Goal: Information Seeking & Learning: Learn about a topic

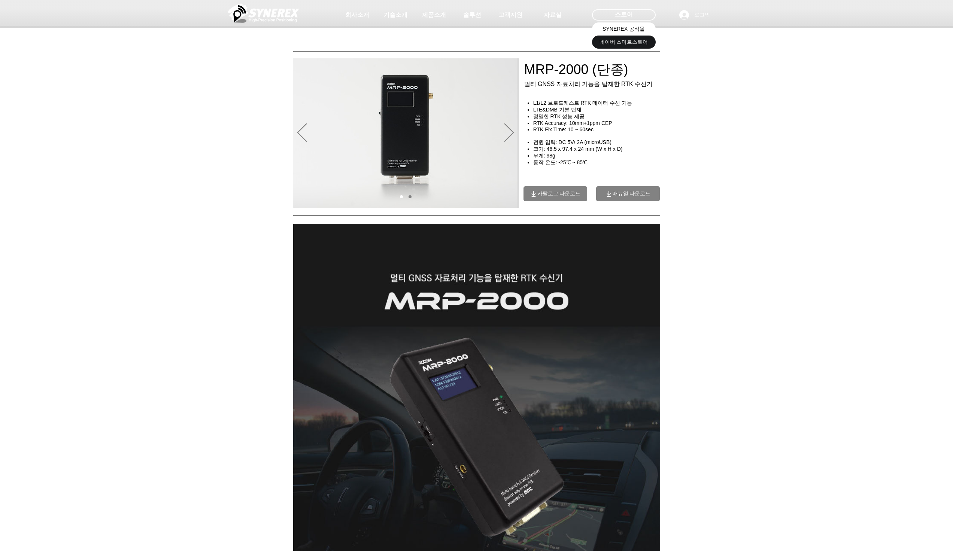
click at [634, 29] on span "SYNEREX 공식몰" at bounding box center [623, 28] width 42 height 7
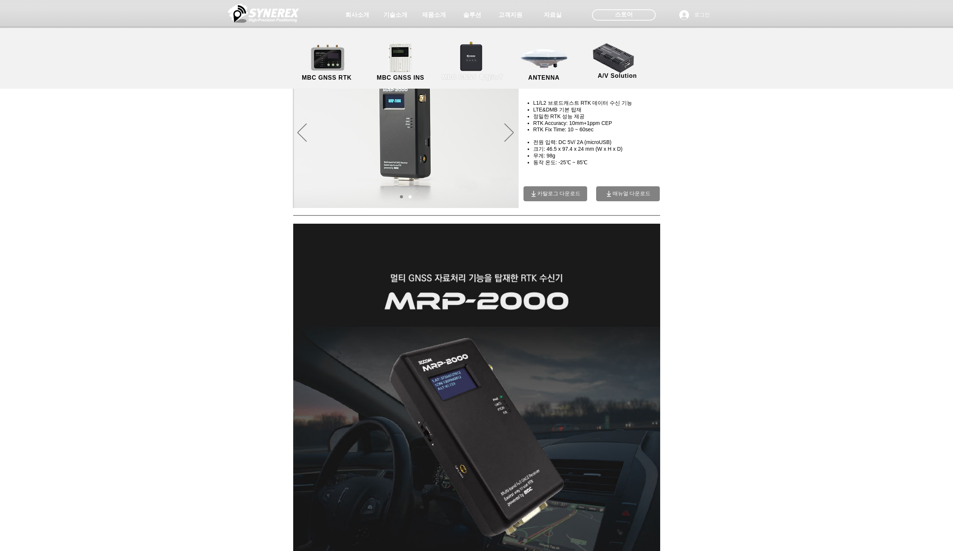
click at [463, 69] on link "MBC GNSS 측량/IoT" at bounding box center [472, 62] width 73 height 39
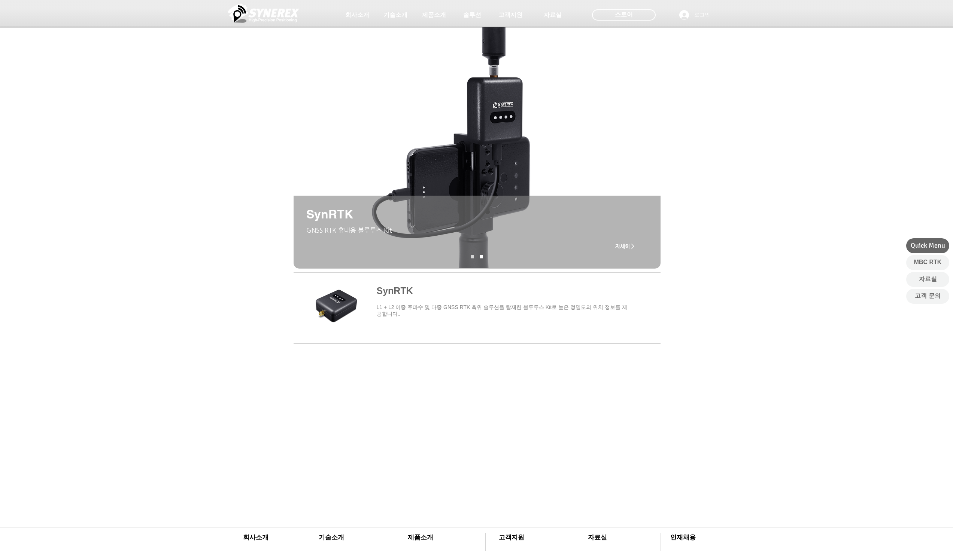
click at [490, 307] on span "main content" at bounding box center [476, 307] width 367 height 70
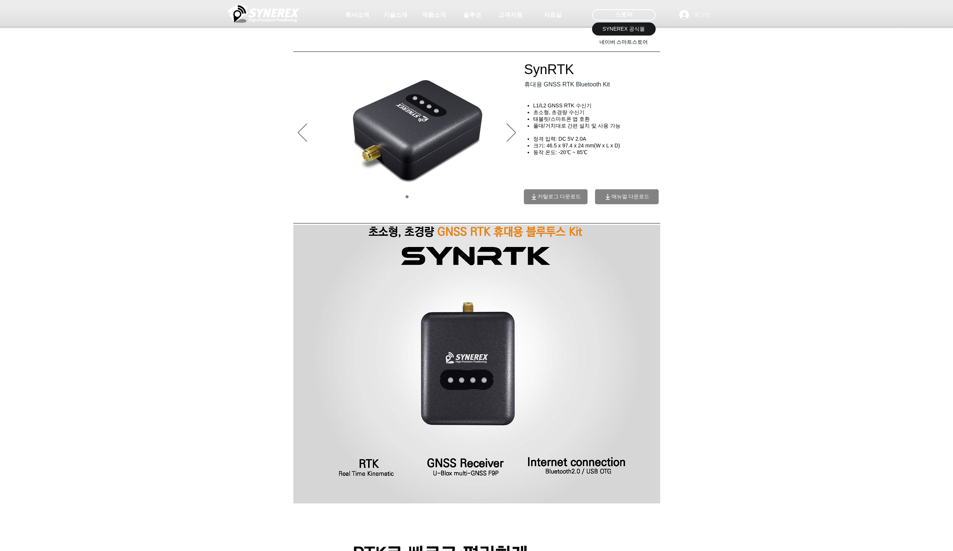
click at [624, 41] on span "네이버 스마트스토어" at bounding box center [623, 42] width 49 height 7
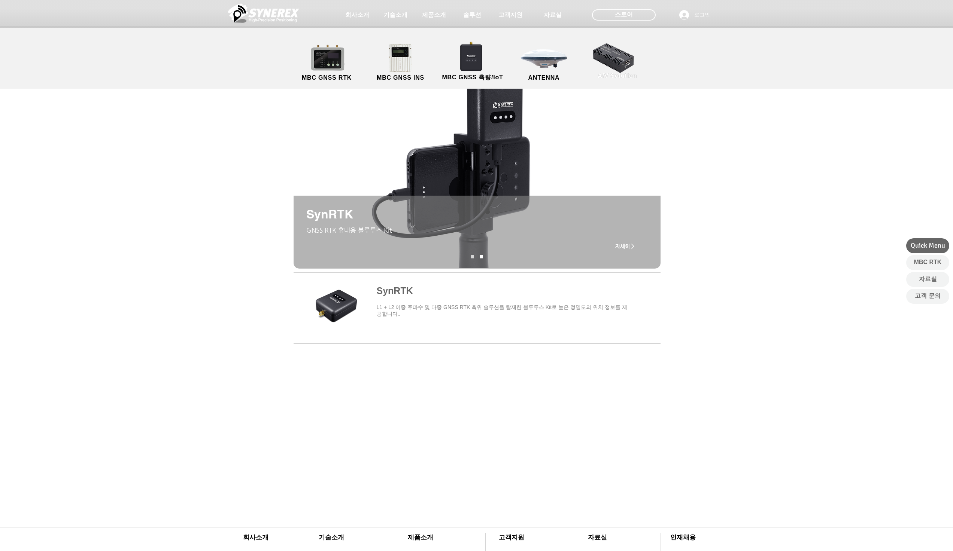
click at [606, 63] on link "A/V Solution" at bounding box center [617, 60] width 67 height 39
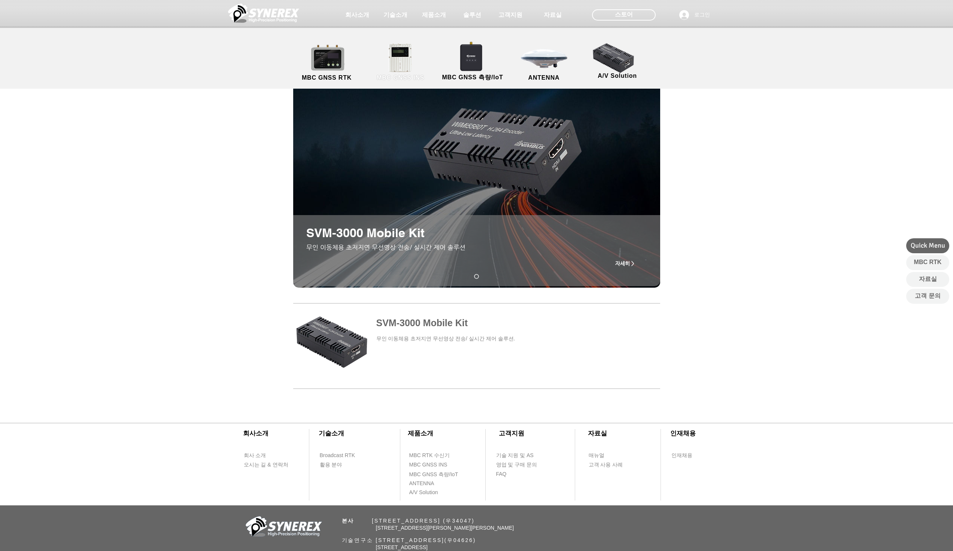
click at [384, 66] on link "MBC GNSS INS" at bounding box center [400, 62] width 67 height 39
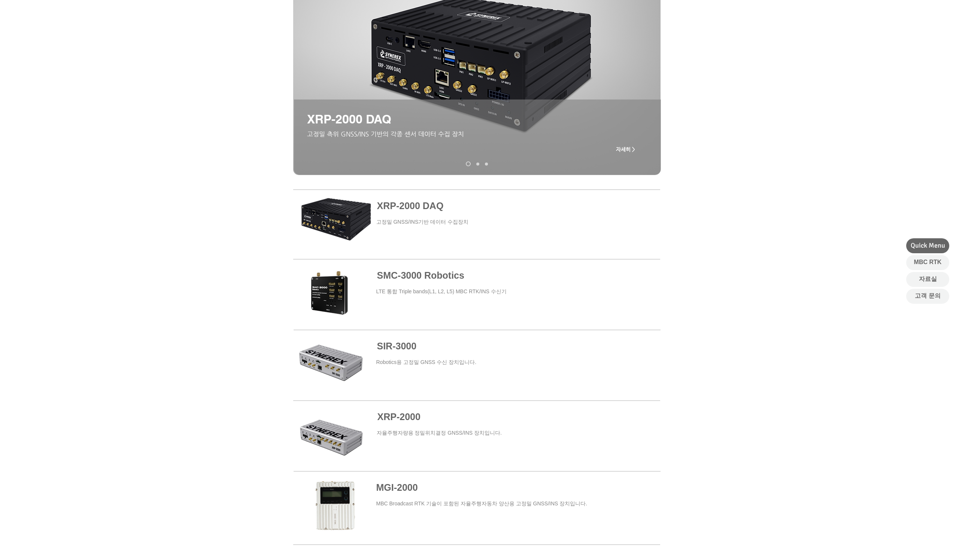
scroll to position [187, 0]
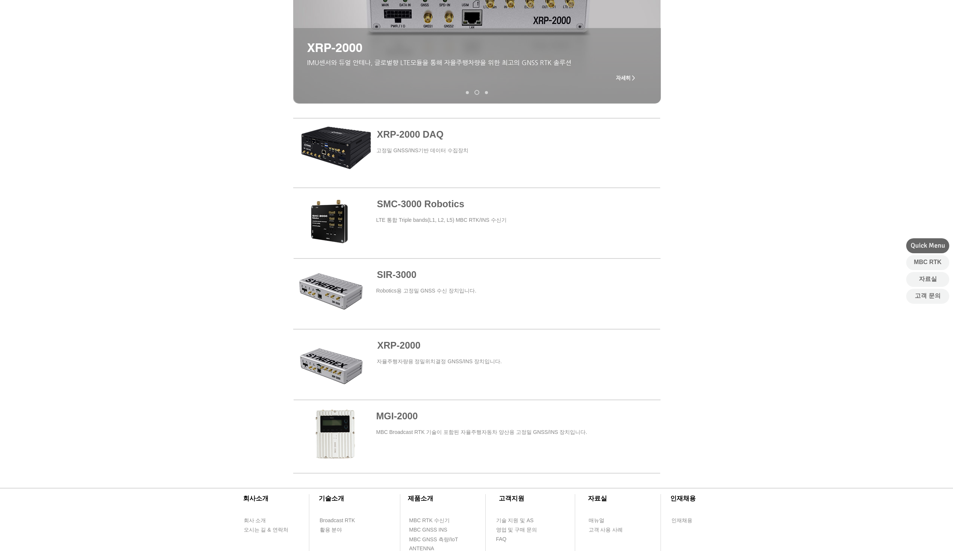
click at [411, 203] on span "SMC-3000 Robotics" at bounding box center [420, 204] width 87 height 10
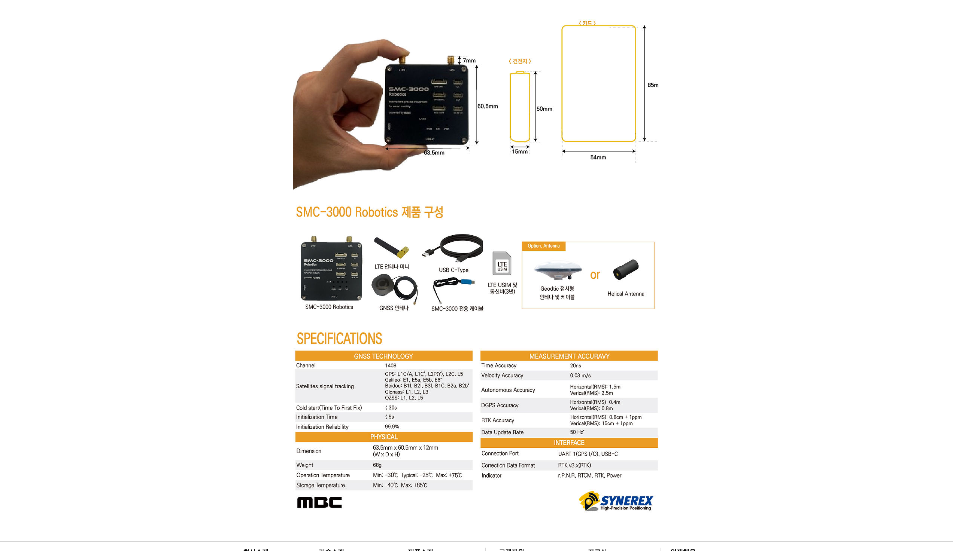
scroll to position [2674, 0]
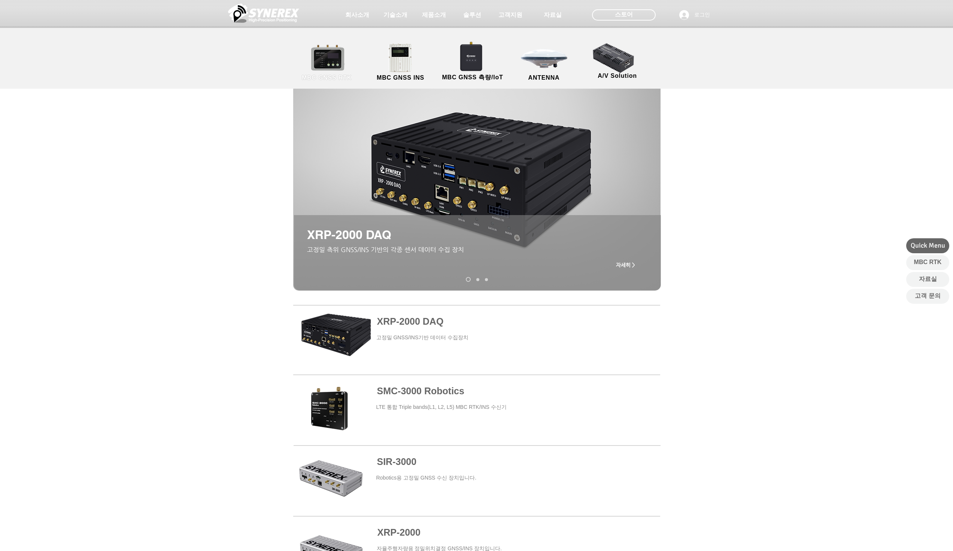
click at [343, 61] on link "MBC GNSS RTK" at bounding box center [326, 62] width 67 height 39
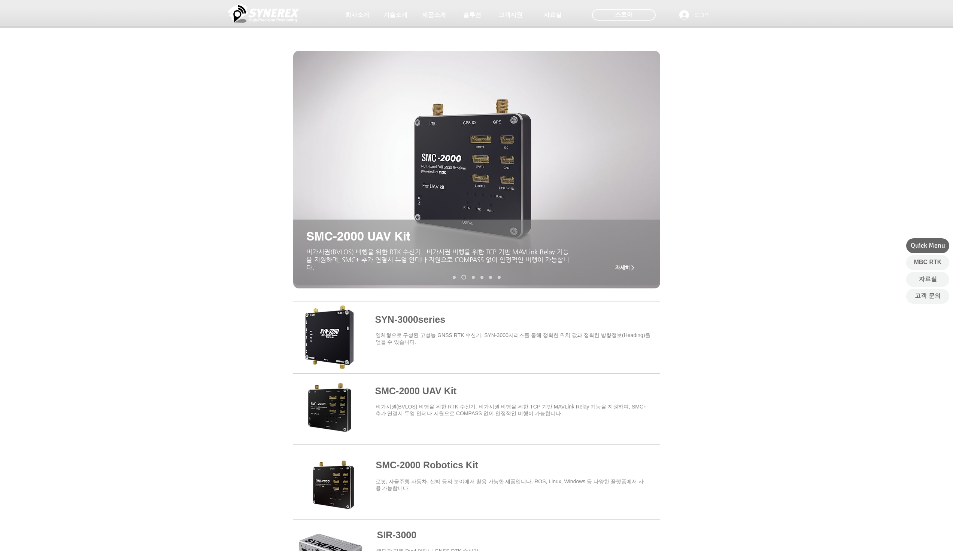
click at [393, 319] on span at bounding box center [476, 337] width 367 height 66
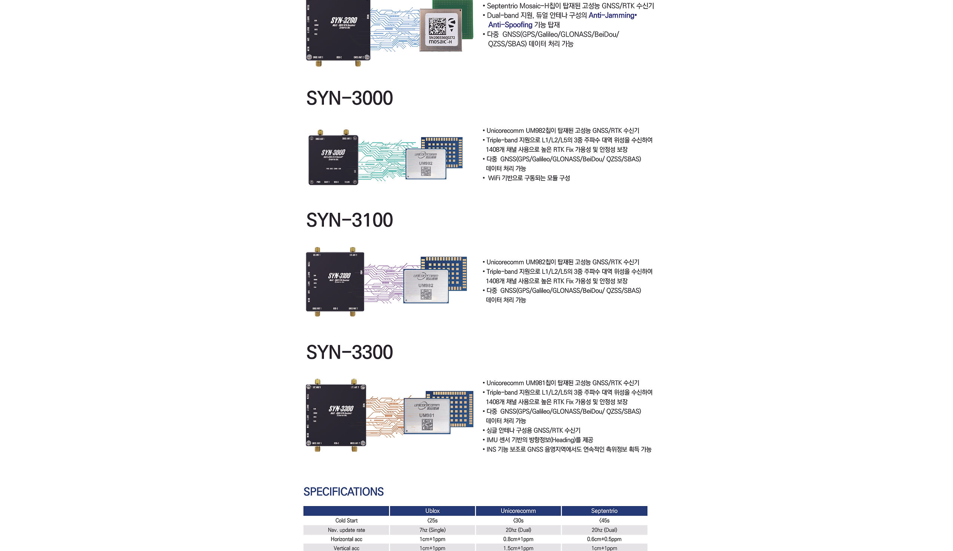
scroll to position [1647, 0]
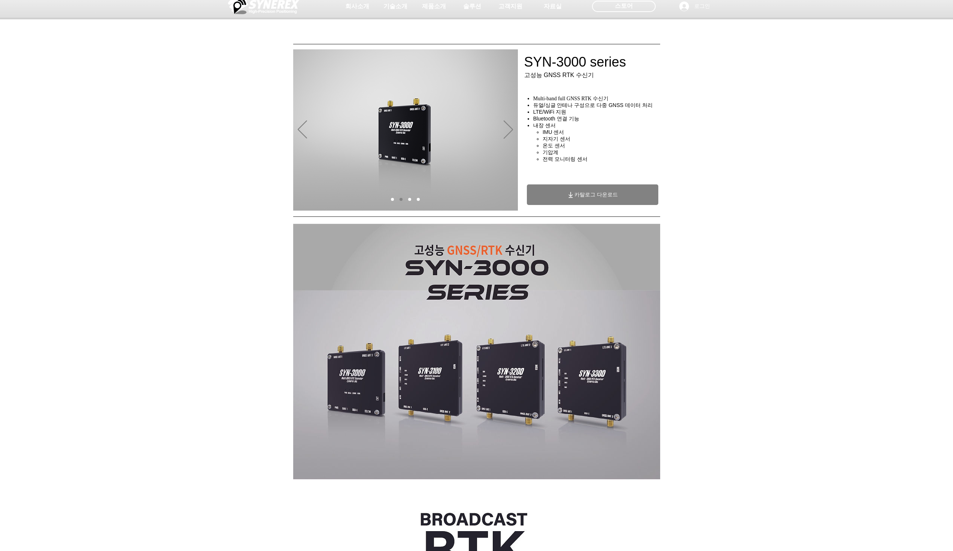
scroll to position [0, 0]
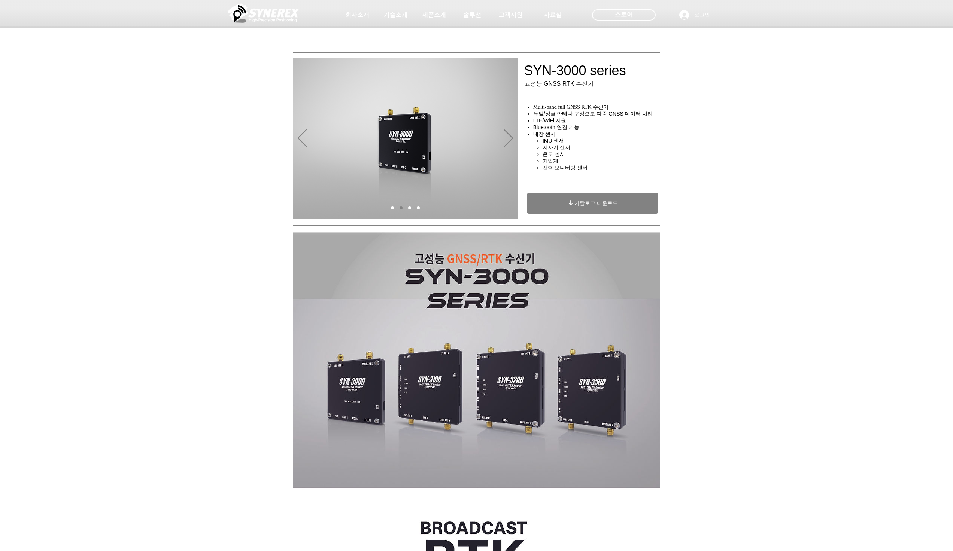
click at [623, 209] on span "카탈로그 다운로드" at bounding box center [592, 203] width 131 height 21
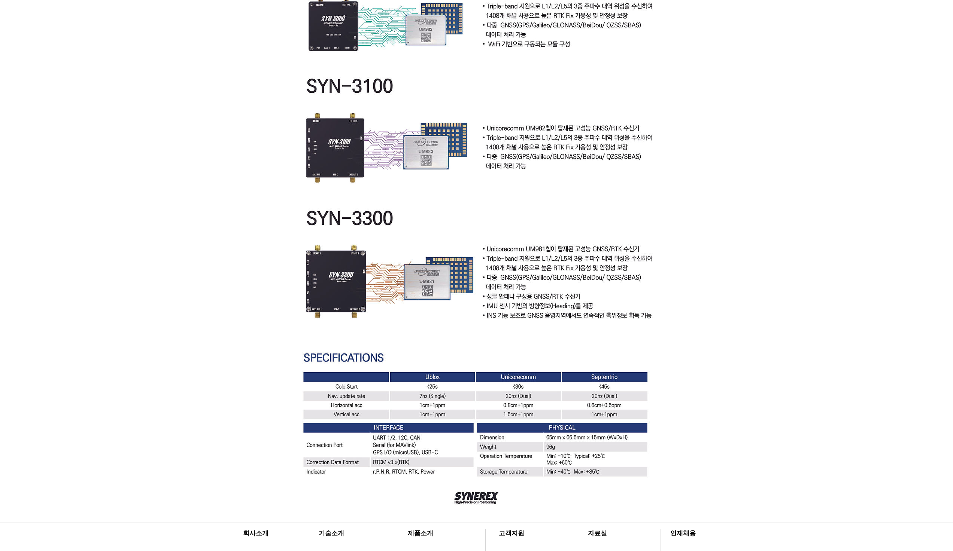
scroll to position [1938, 0]
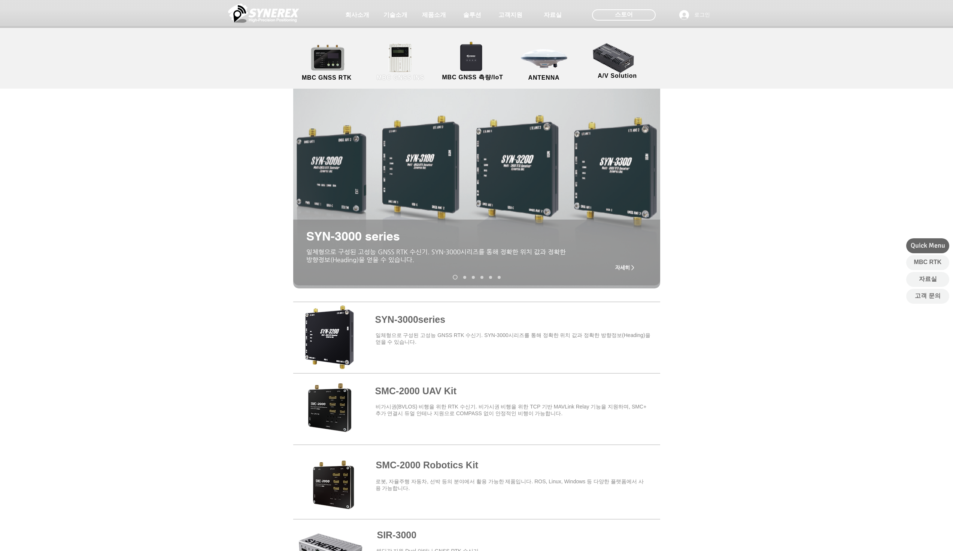
click at [402, 77] on span "MBC GNSS INS" at bounding box center [401, 77] width 48 height 7
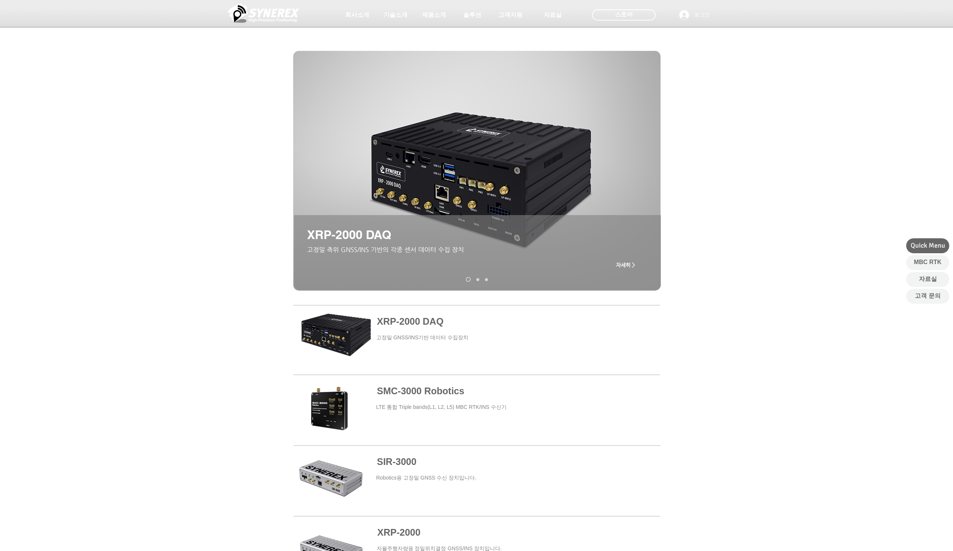
click at [404, 390] on span "SMC-3000 Robotics" at bounding box center [420, 391] width 87 height 10
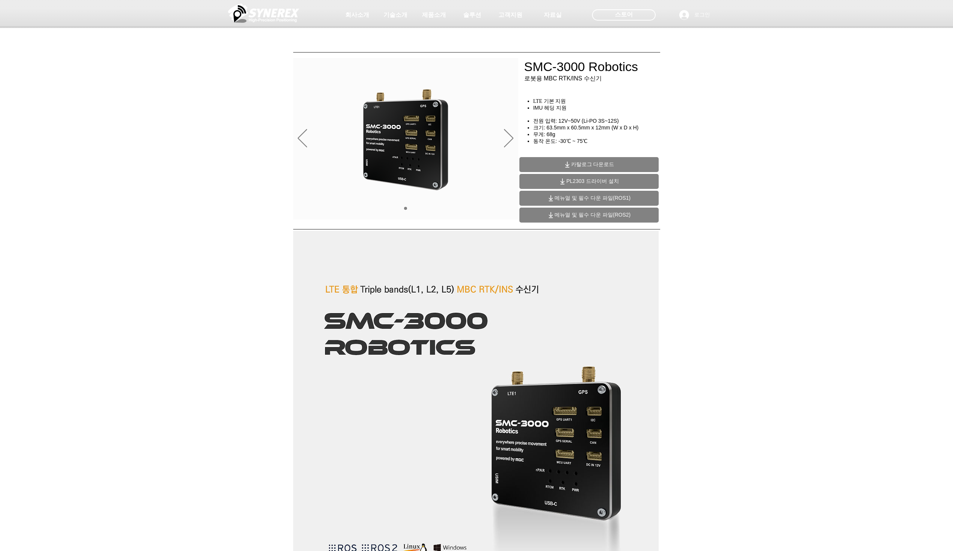
click at [581, 215] on span "메뉴얼 및 필수 다운 파일(ROS2)" at bounding box center [592, 215] width 76 height 7
